Goal: Information Seeking & Learning: Check status

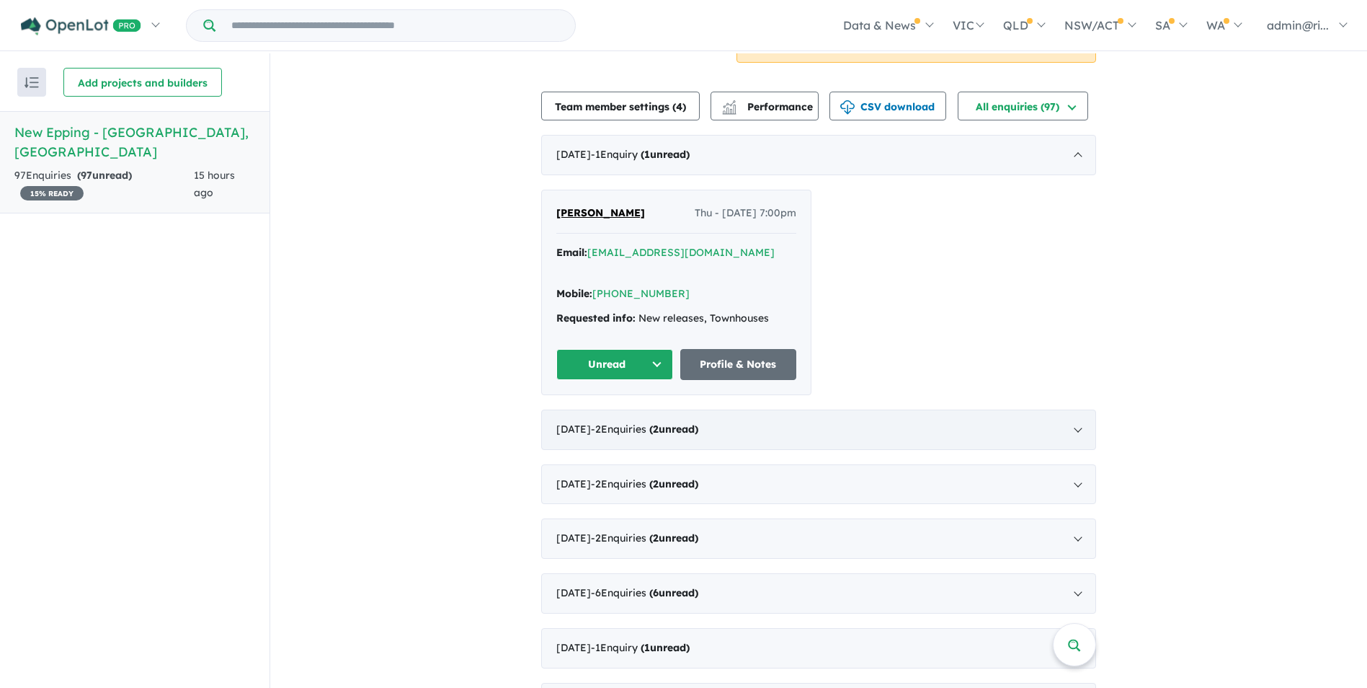
scroll to position [288, 0]
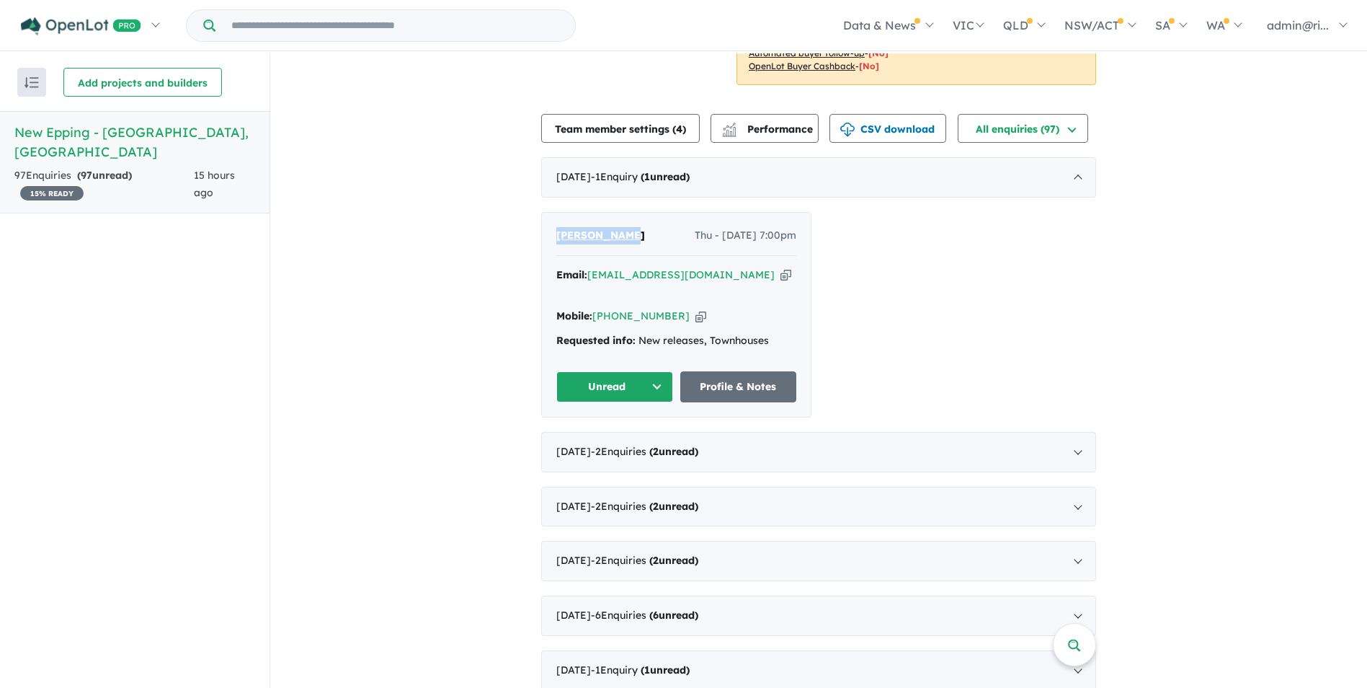
drag, startPoint x: 638, startPoint y: 246, endPoint x: 554, endPoint y: 241, distance: 84.5
click at [556, 241] on div "Abhinav Goel Thu - 11/09/2025, 7:00pm" at bounding box center [676, 241] width 240 height 29
copy span "[PERSON_NAME]"
click at [781, 274] on icon "button" at bounding box center [786, 274] width 11 height 15
copy span "[PERSON_NAME]"
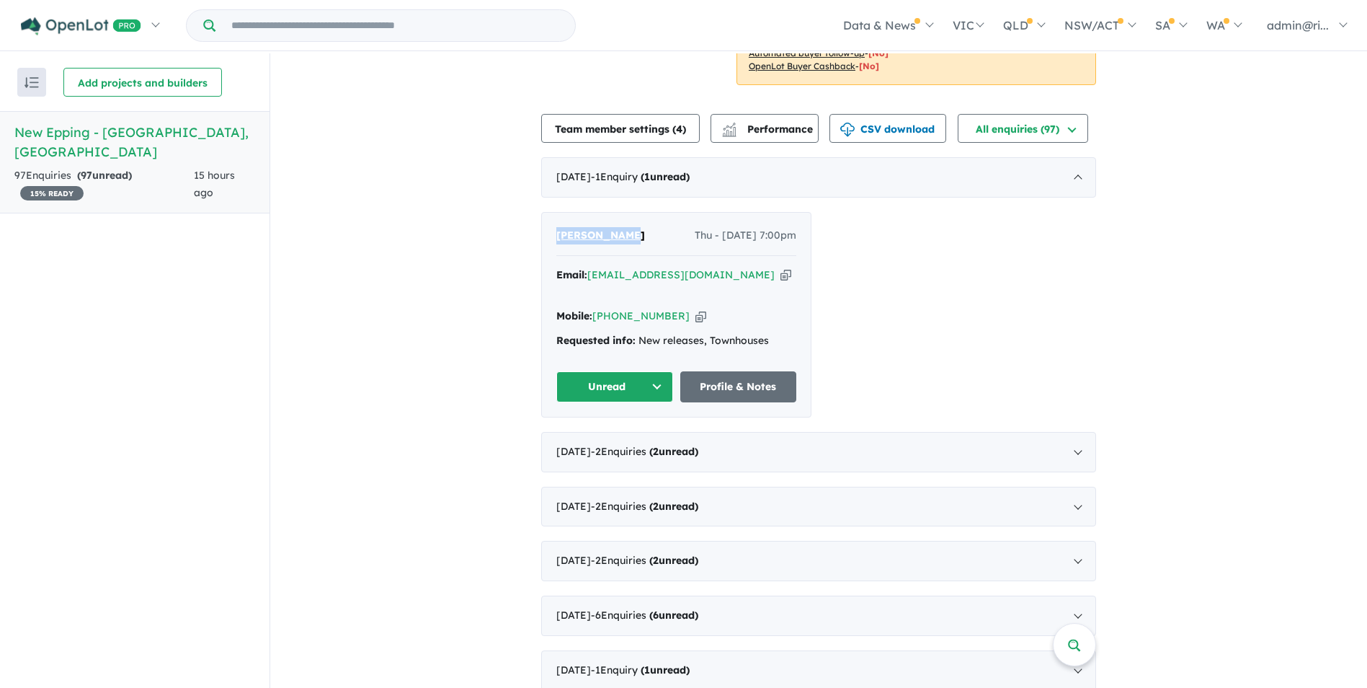
click at [696, 308] on icon "button" at bounding box center [701, 315] width 11 height 15
copy span "[PERSON_NAME]"
drag, startPoint x: 763, startPoint y: 323, endPoint x: 636, endPoint y: 324, distance: 126.9
click at [636, 332] on div "Requested info: New releases, Townhouses" at bounding box center [676, 340] width 240 height 17
copy div "New releases, Townhouses"
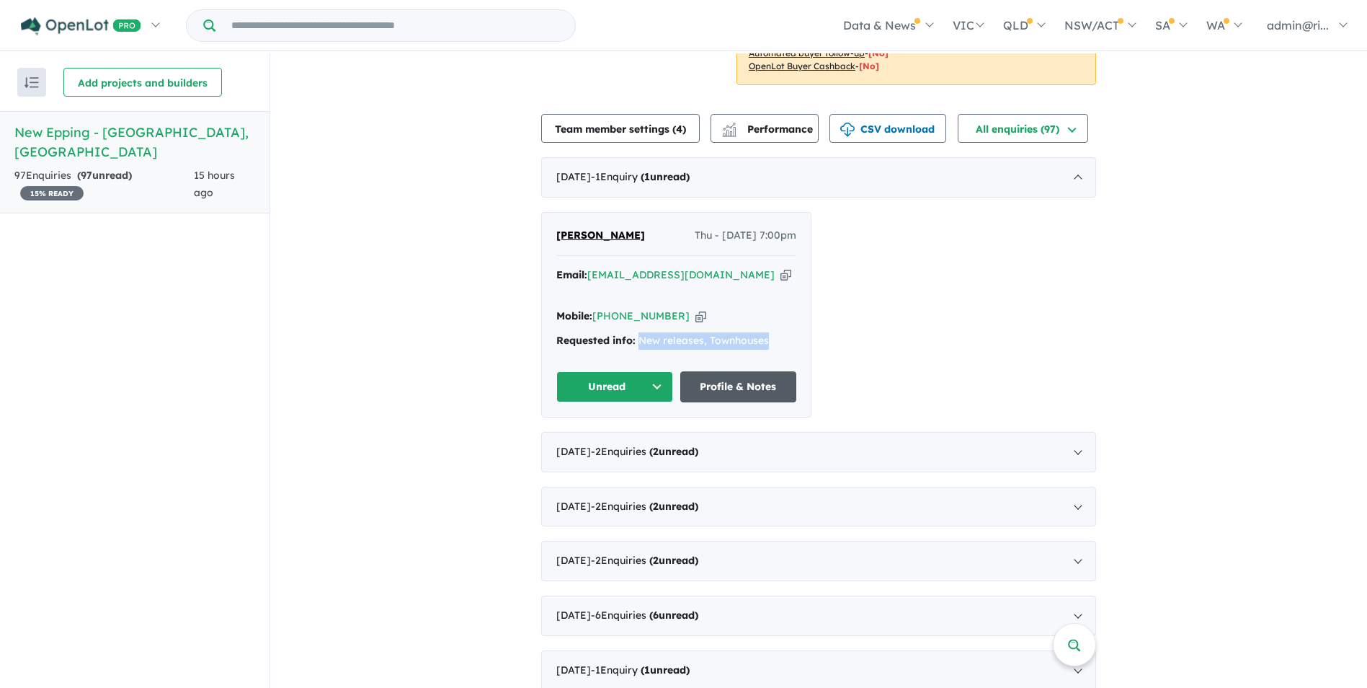
click at [732, 379] on link "Profile & Notes" at bounding box center [738, 386] width 117 height 31
